Goal: Task Accomplishment & Management: Use online tool/utility

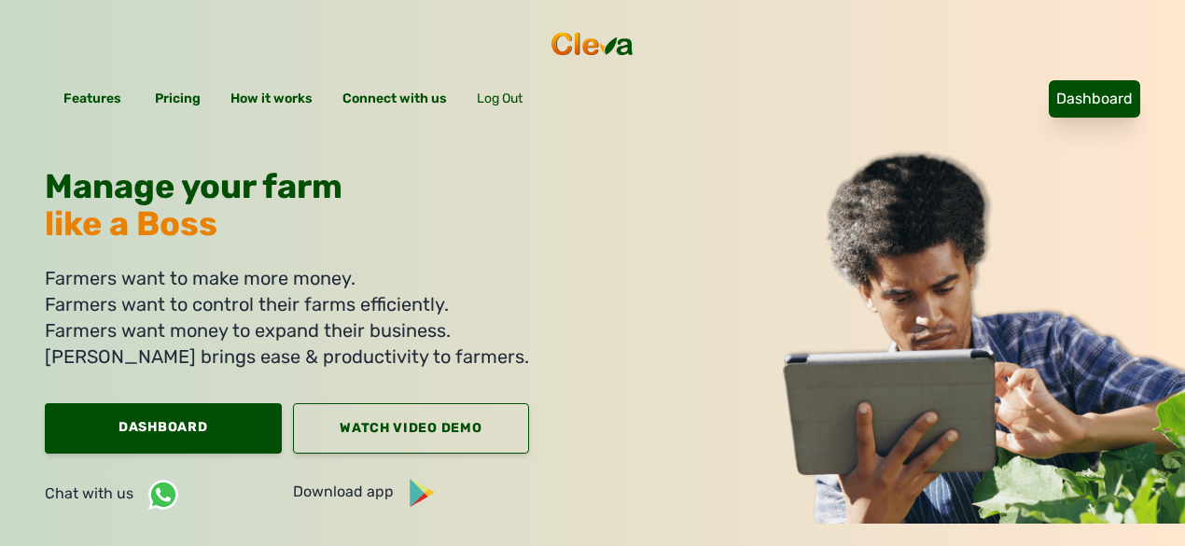
click at [1049, 80] on link "Dashboard" at bounding box center [1094, 98] width 91 height 37
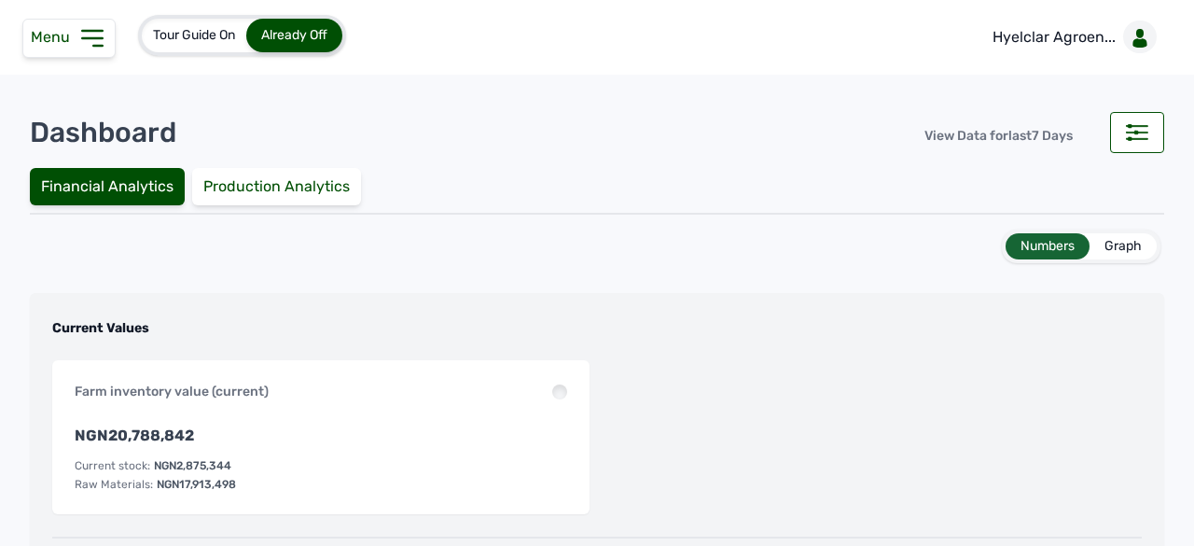
click at [104, 35] on icon at bounding box center [92, 38] width 30 height 30
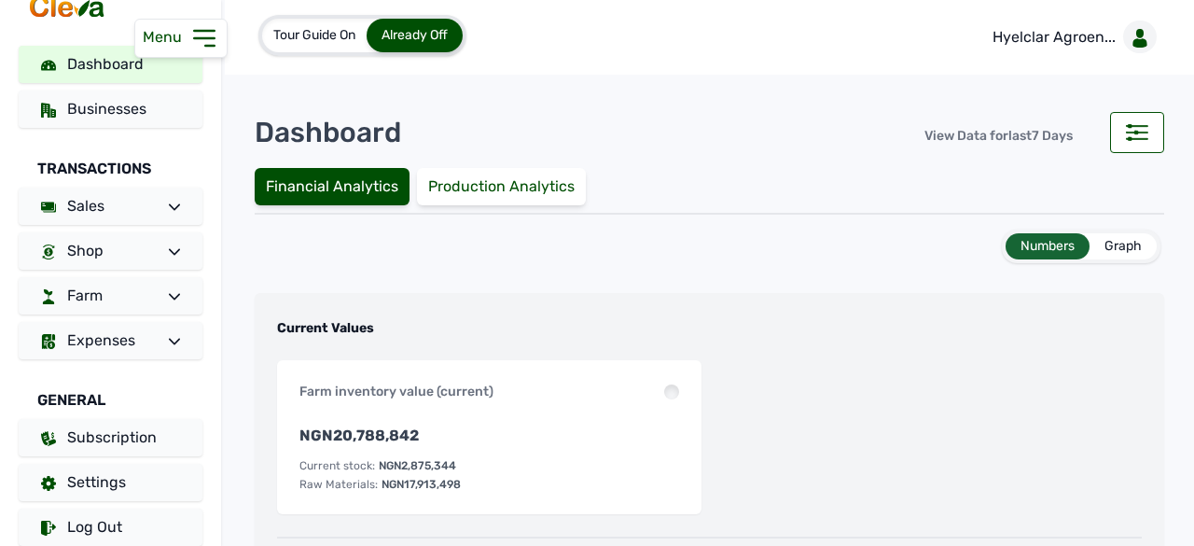
scroll to position [50, 0]
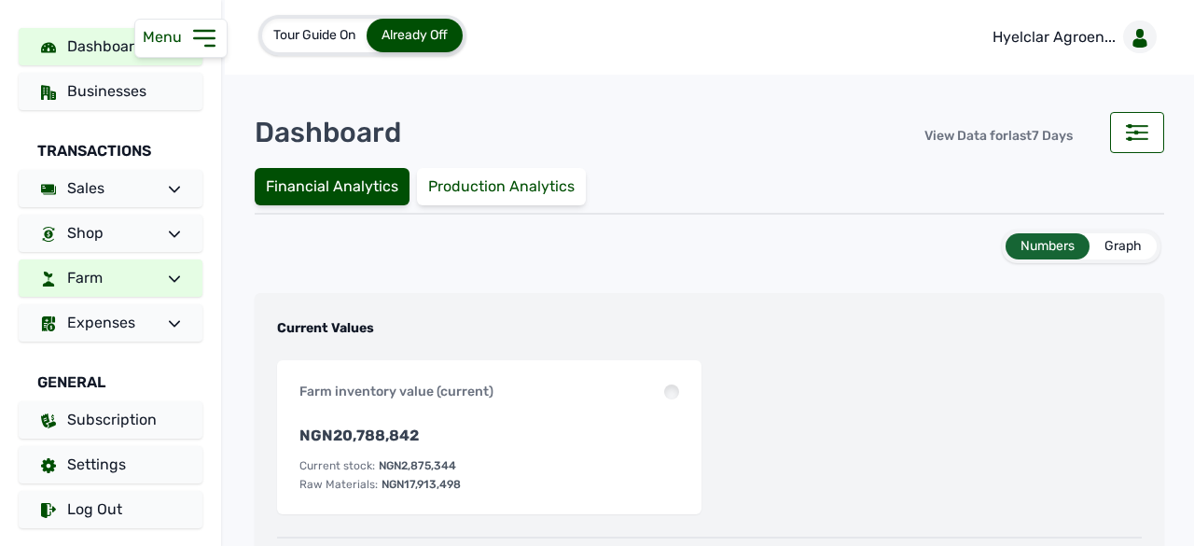
click at [128, 271] on link "Farm" at bounding box center [111, 277] width 184 height 37
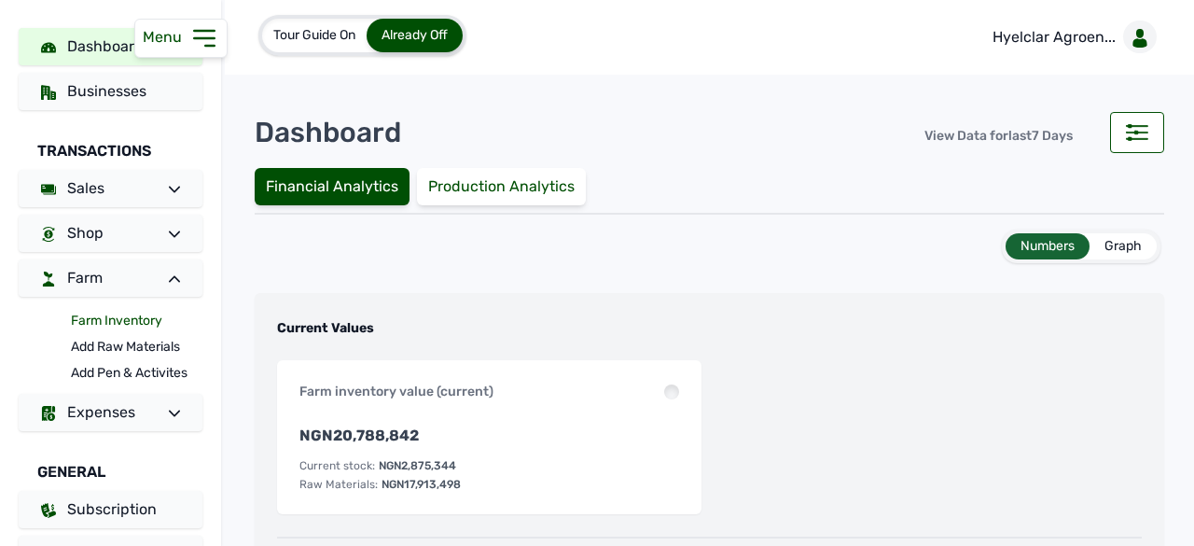
click at [121, 316] on link "Farm Inventory" at bounding box center [137, 321] width 132 height 26
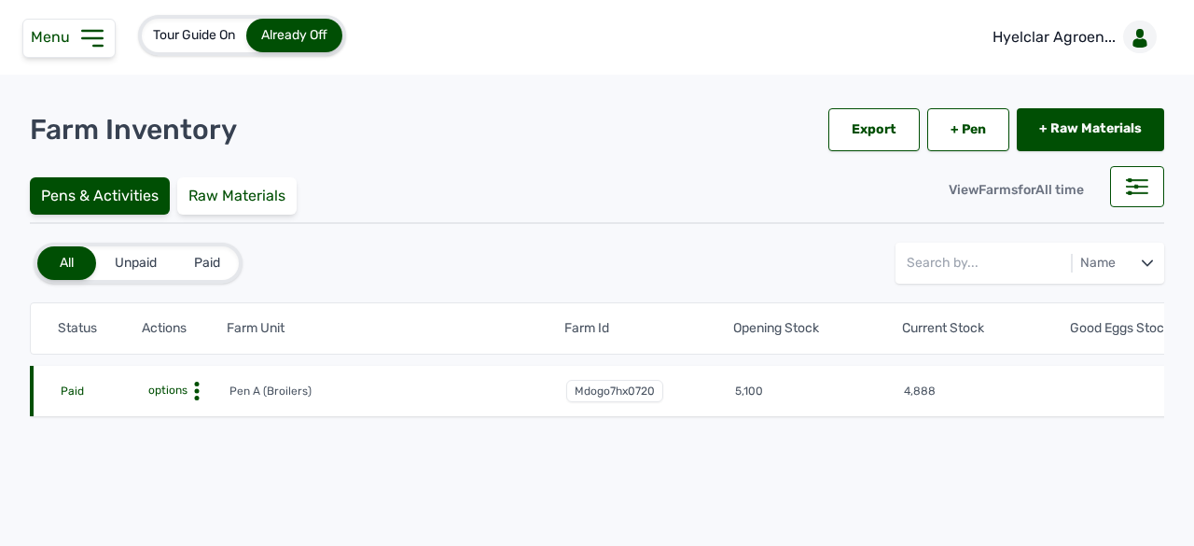
click at [58, 52] on div "Menu" at bounding box center [68, 38] width 93 height 39
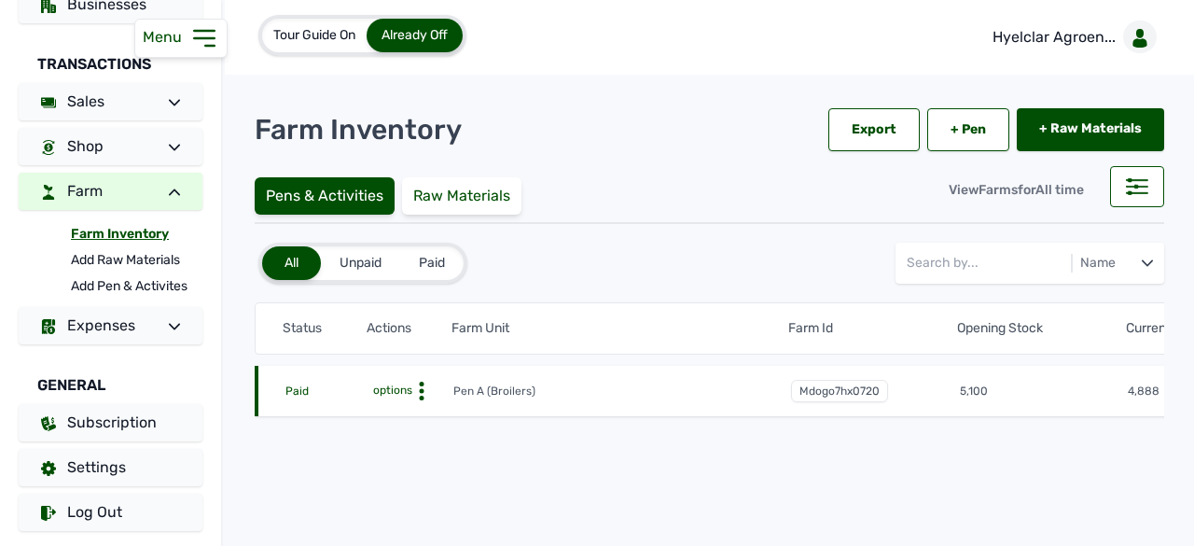
scroll to position [140, 0]
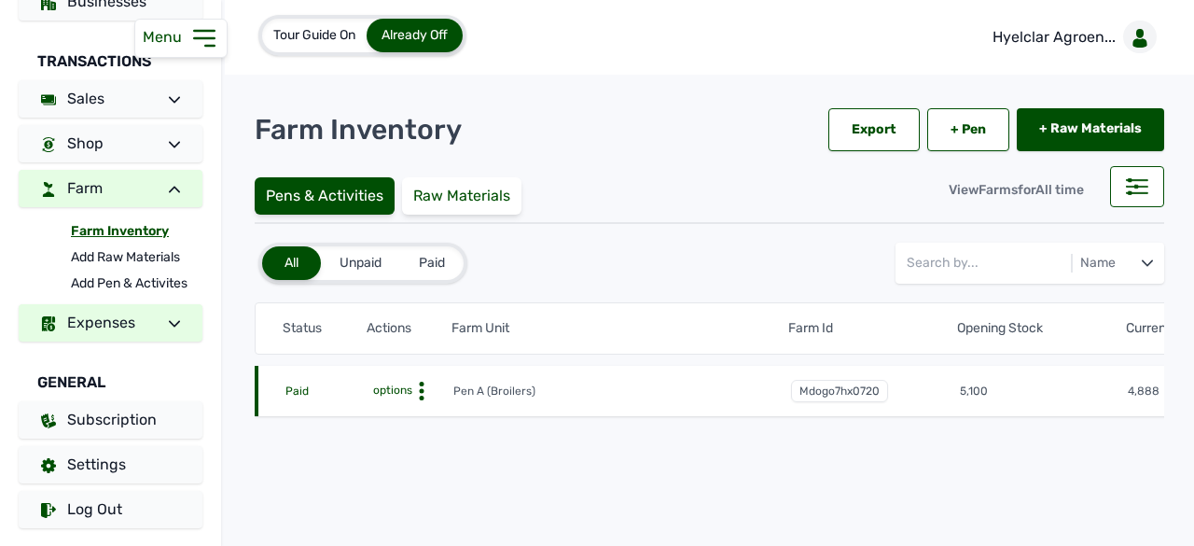
click at [127, 322] on span "Expenses" at bounding box center [101, 322] width 68 height 18
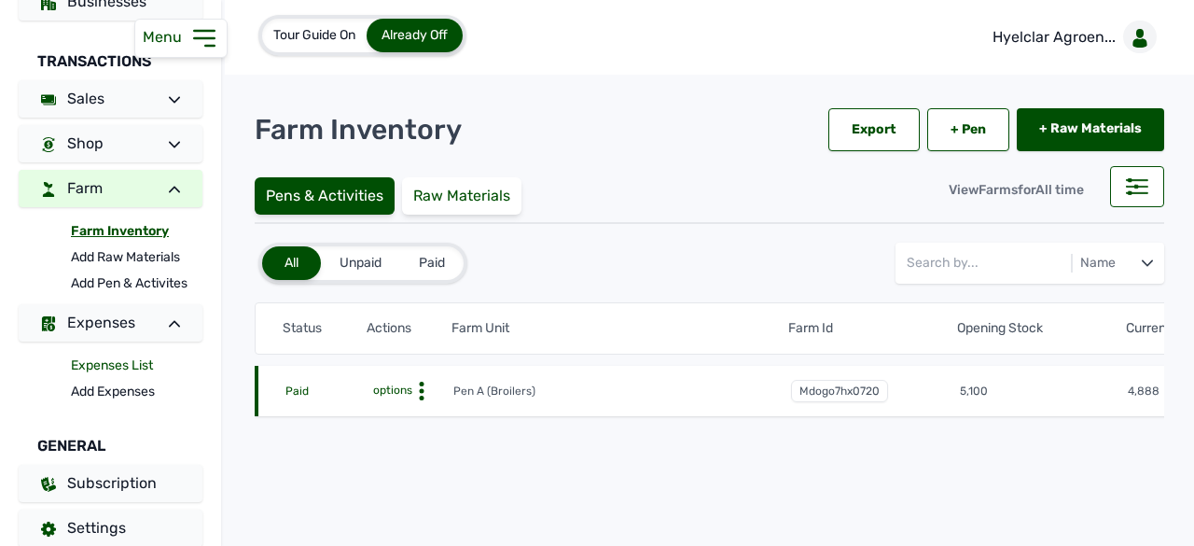
click at [132, 369] on link "Expenses List" at bounding box center [137, 366] width 132 height 26
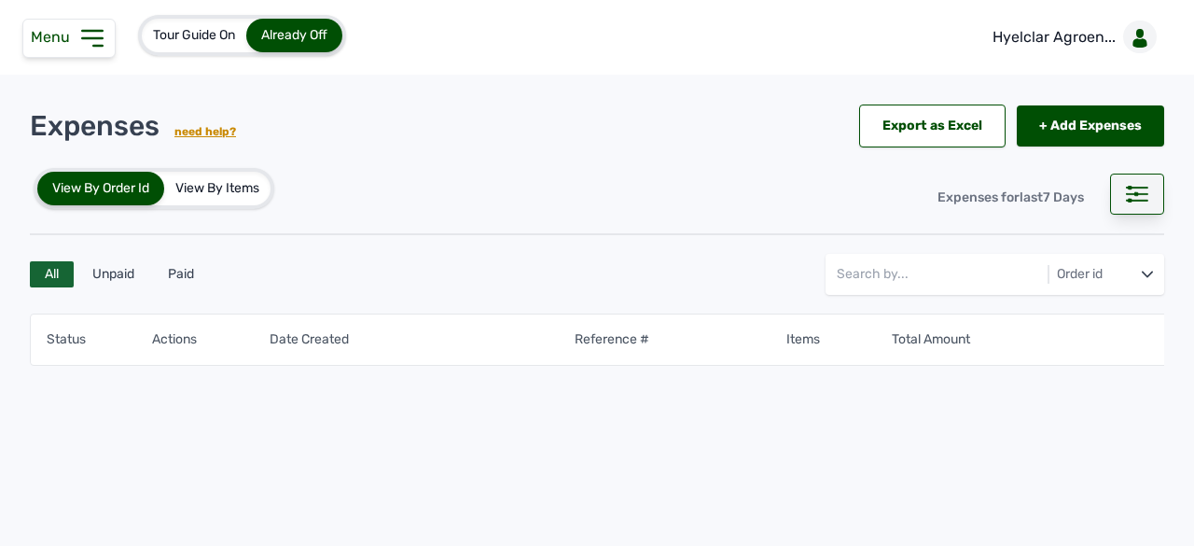
click at [1126, 188] on icon at bounding box center [1137, 194] width 22 height 17
select select "Days"
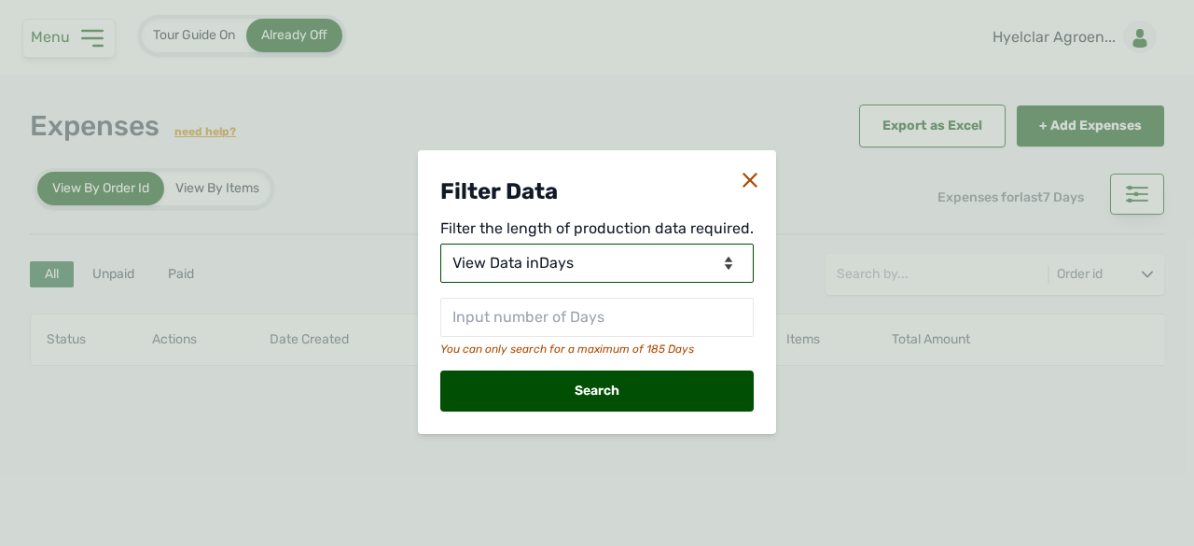
click at [597, 264] on select "View Data for Today View Data in Days View Data in Months View Data in Between …" at bounding box center [596, 262] width 313 height 39
click at [442, 243] on select "View Data for Today View Data in Days View Data in Months View Data in Between …" at bounding box center [596, 262] width 313 height 39
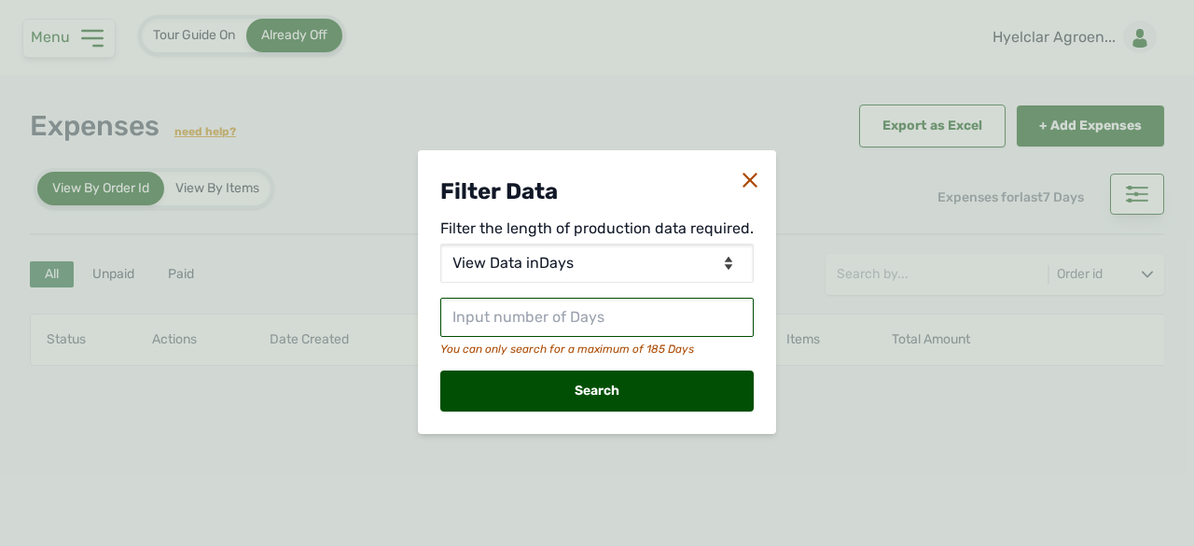
click at [591, 318] on input "text" at bounding box center [596, 317] width 313 height 39
type input "80"
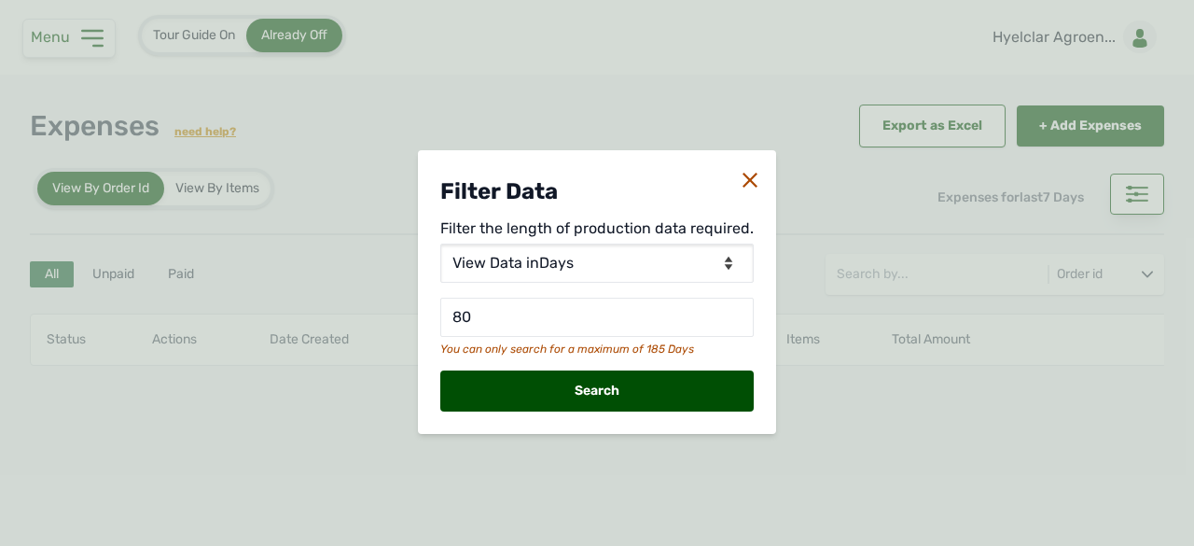
click at [618, 399] on div "Search" at bounding box center [596, 390] width 313 height 41
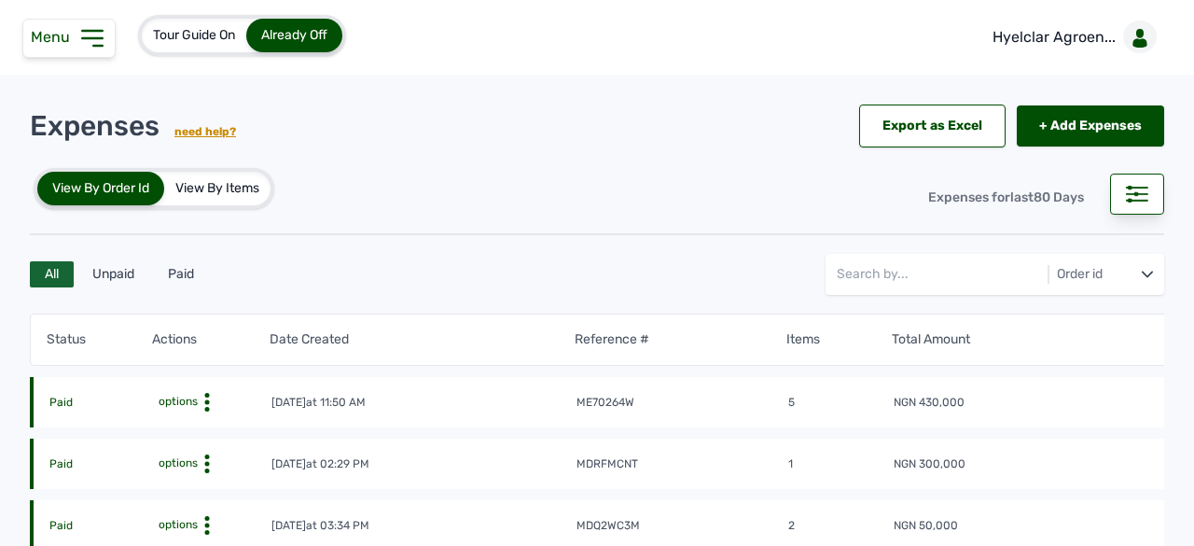
scroll to position [93, 0]
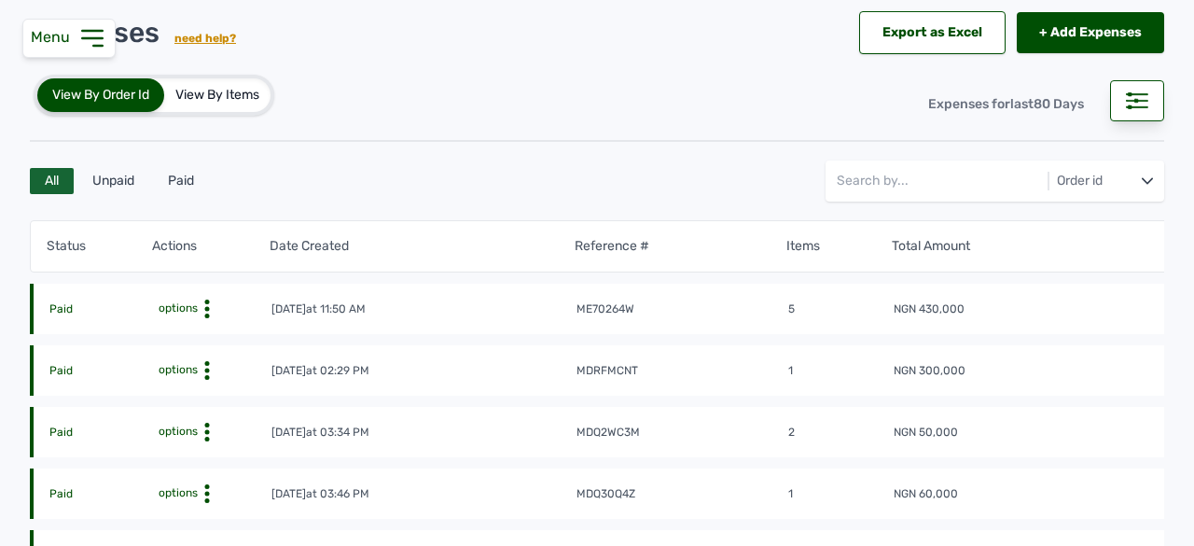
click at [218, 87] on div "View By Items" at bounding box center [217, 95] width 106 height 34
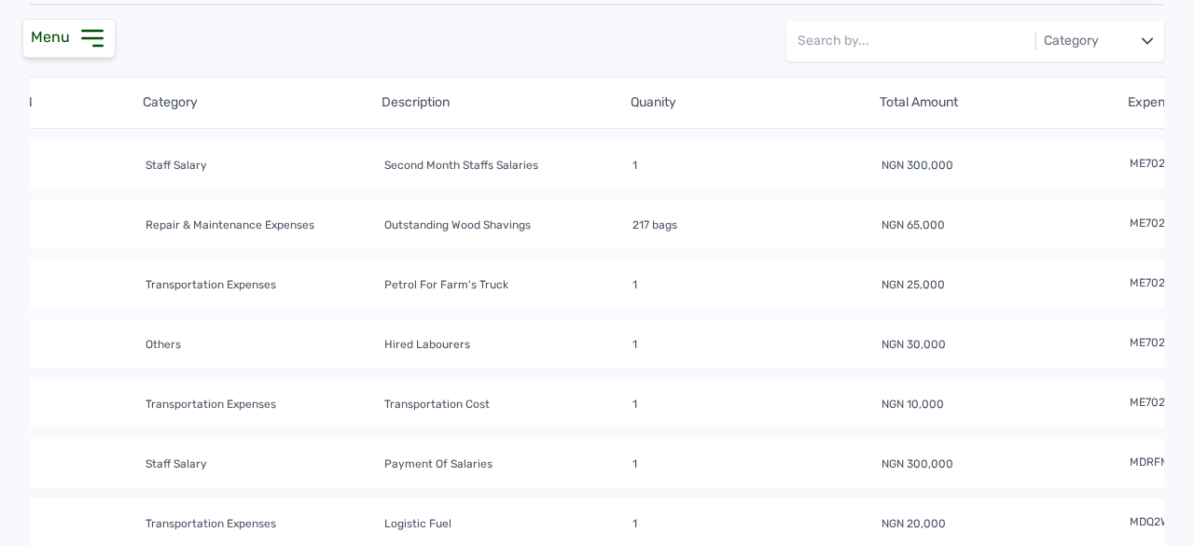
scroll to position [0, 0]
